Goal: Complete application form: Complete application form

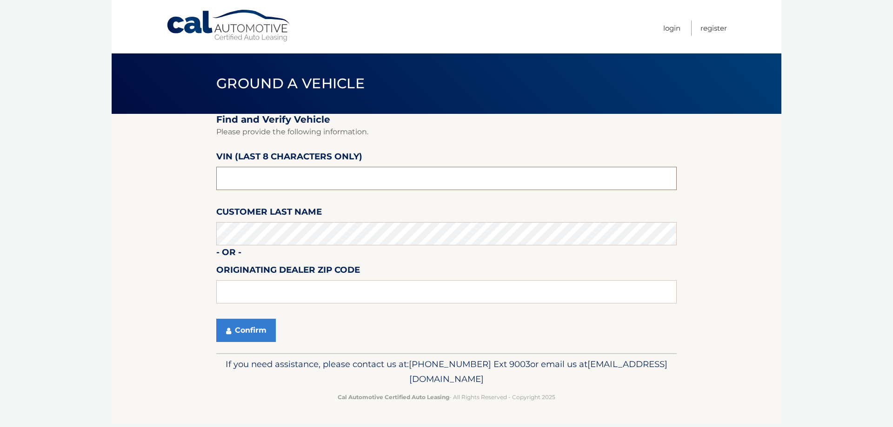
drag, startPoint x: 298, startPoint y: 187, endPoint x: 300, endPoint y: 181, distance: 5.3
click at [297, 185] on input "text" at bounding box center [446, 178] width 460 height 23
drag, startPoint x: 143, startPoint y: 185, endPoint x: 61, endPoint y: 186, distance: 81.9
click at [61, 186] on body "Cal Automotive Menu Login Register Ground a Vehicle" at bounding box center [446, 213] width 893 height 427
type input "NN262614"
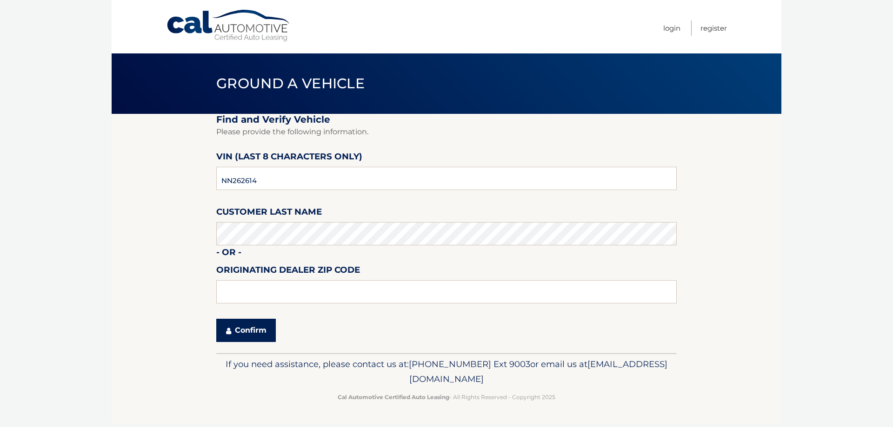
click at [247, 328] on button "Confirm" at bounding box center [246, 330] width 60 height 23
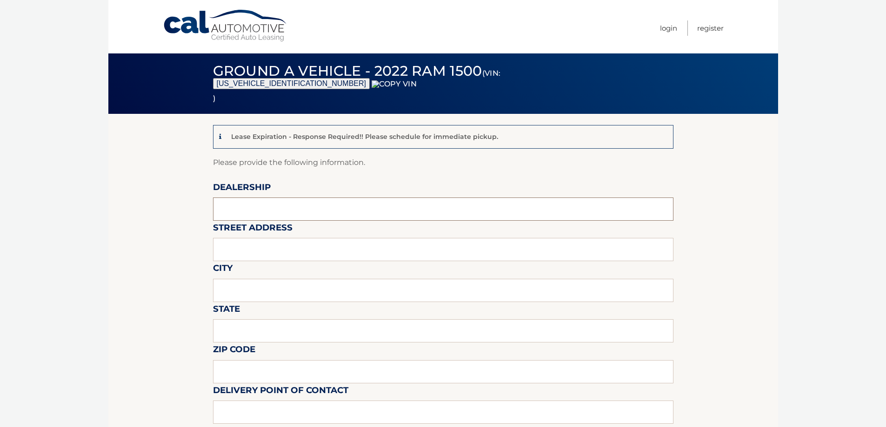
click at [301, 213] on input "text" at bounding box center [443, 209] width 460 height 23
type input "WESTBURY JEEP"
click at [282, 248] on input "text" at bounding box center [443, 249] width 460 height 23
type input "[STREET_ADDRESS][PERSON_NAME]"
click at [273, 287] on input "text" at bounding box center [443, 290] width 460 height 23
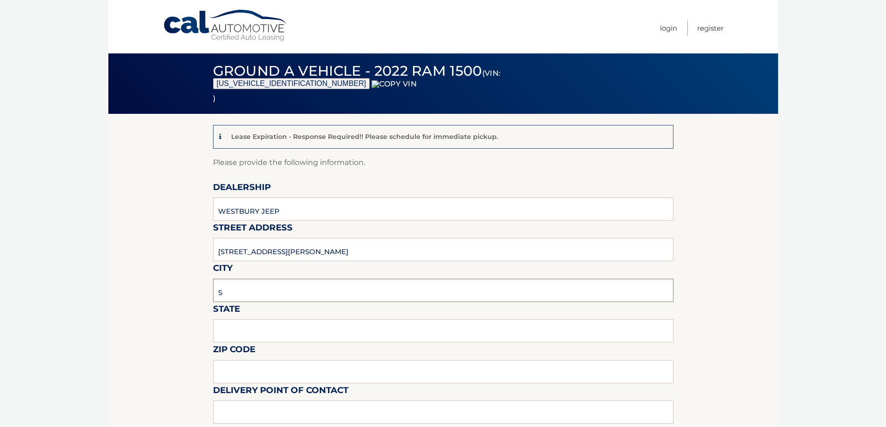
type input "SYOSSET"
click at [277, 329] on input "text" at bounding box center [443, 331] width 460 height 23
type input "NY"
drag, startPoint x: 254, startPoint y: 365, endPoint x: 271, endPoint y: 367, distance: 16.8
click at [254, 366] on input "text" at bounding box center [443, 371] width 460 height 23
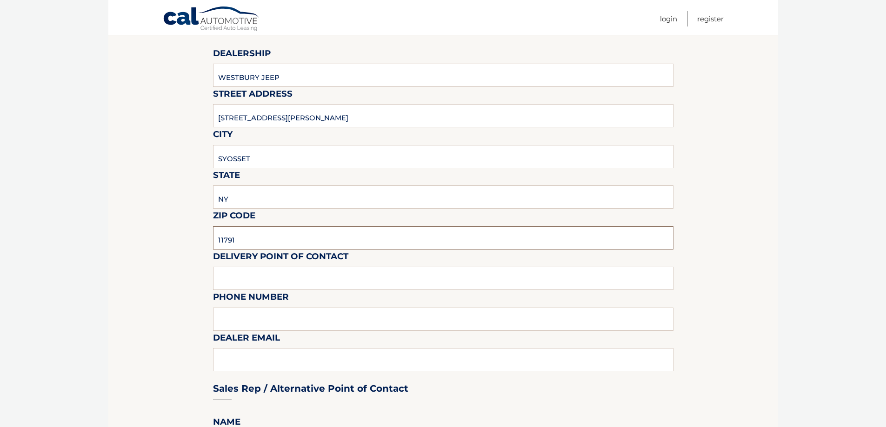
scroll to position [233, 0]
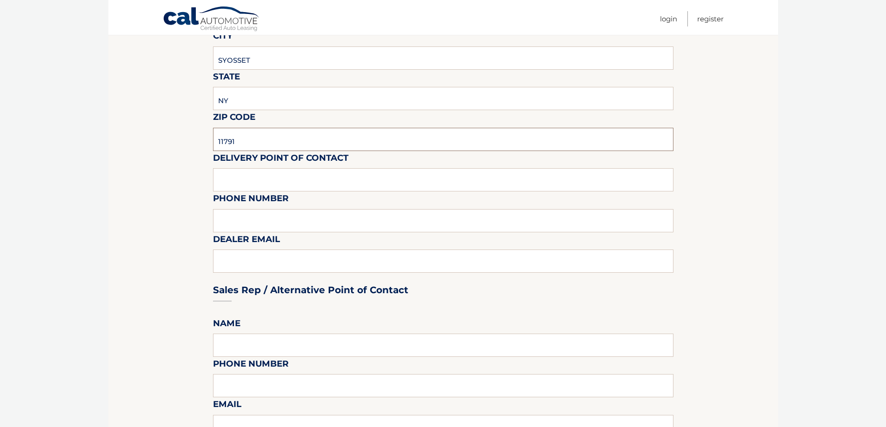
type input "11791"
click at [253, 167] on label "Delivery Point of Contact" at bounding box center [280, 159] width 135 height 17
click at [256, 179] on input "text" at bounding box center [443, 179] width 460 height 23
type input "[PERSON_NAME]"
type input "6313123854"
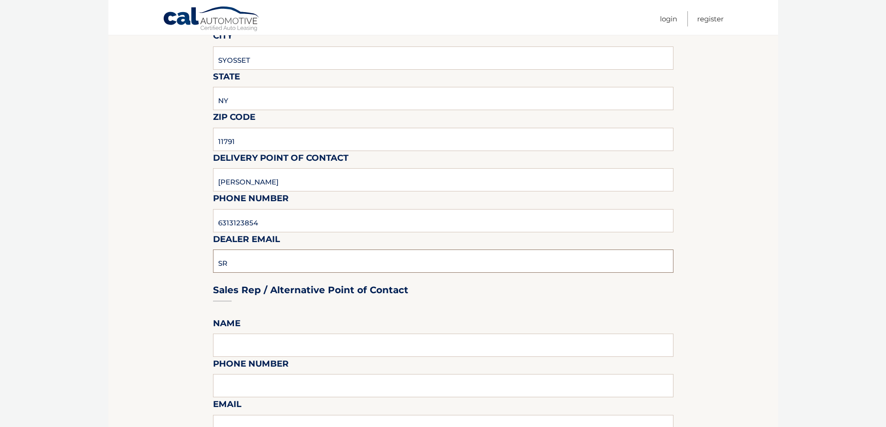
type input "[EMAIL_ADDRESS][DOMAIN_NAME]"
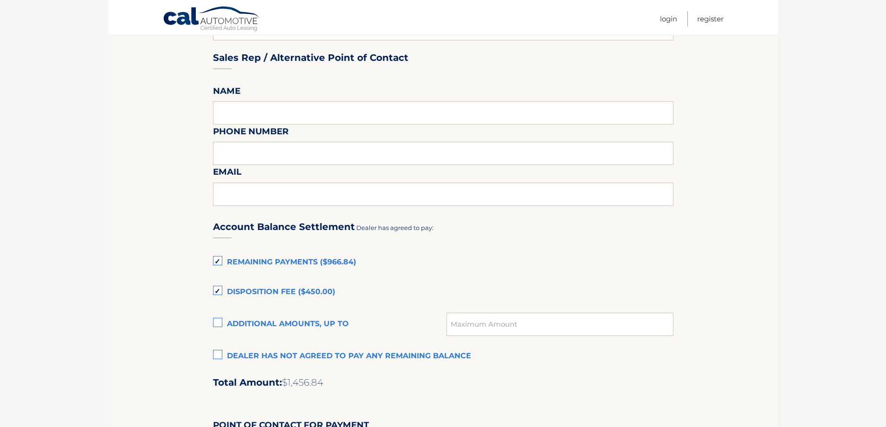
click at [247, 352] on label "Dealer has not agreed to pay any remaining balance" at bounding box center [443, 356] width 460 height 19
click at [0, 0] on input "Dealer has not agreed to pay any remaining balance" at bounding box center [0, 0] width 0 height 0
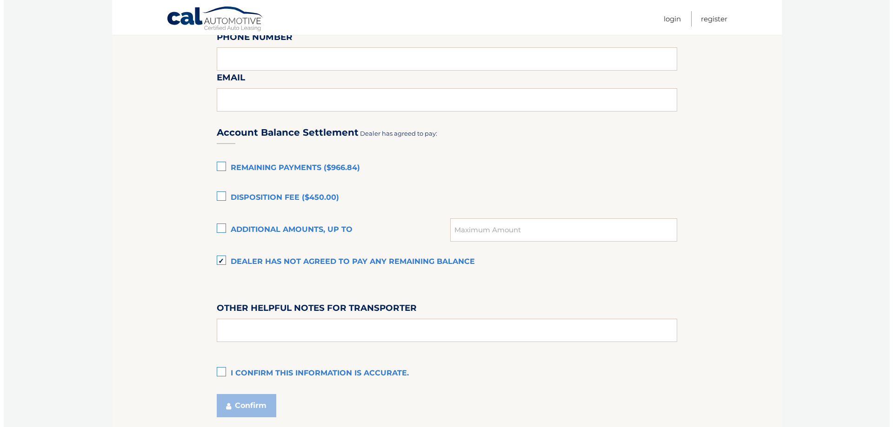
scroll to position [632, 0]
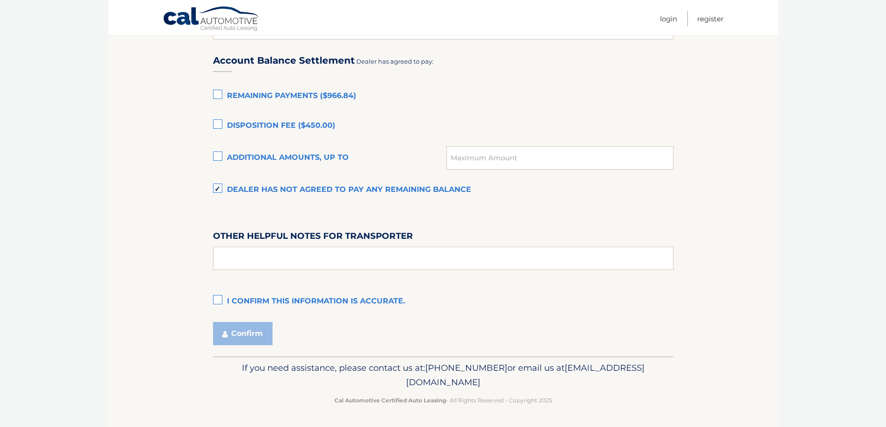
click at [233, 302] on label "I confirm this information is accurate." at bounding box center [443, 302] width 460 height 19
click at [0, 0] on input "I confirm this information is accurate." at bounding box center [0, 0] width 0 height 0
click at [240, 328] on button "Confirm" at bounding box center [243, 333] width 60 height 23
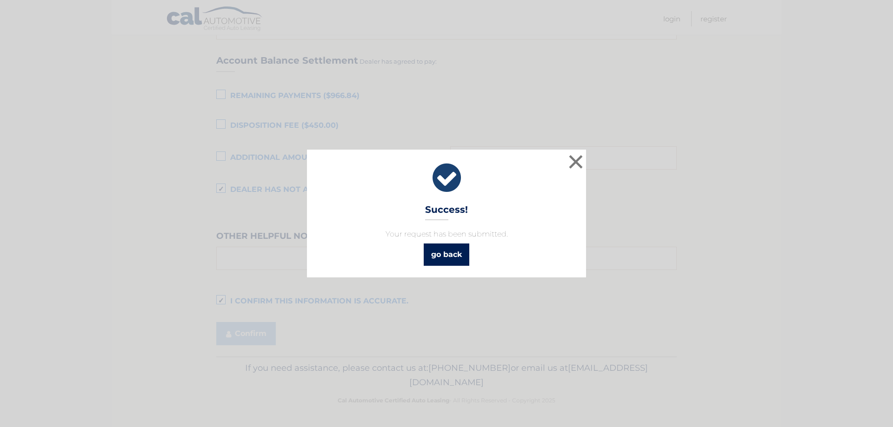
click at [460, 255] on link "go back" at bounding box center [447, 255] width 46 height 22
